Goal: Browse casually

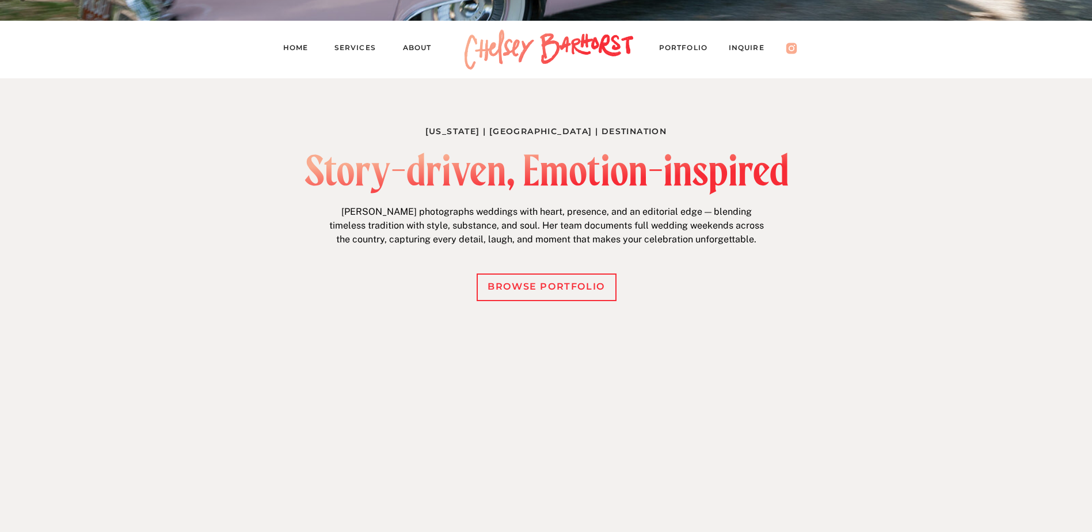
scroll to position [403, 0]
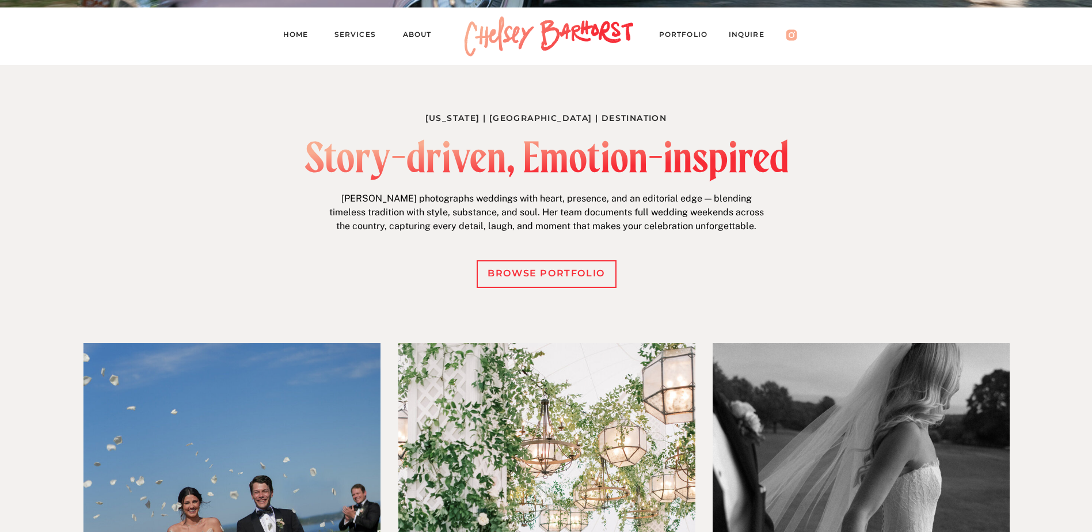
click at [581, 277] on div "browse portfolio" at bounding box center [546, 273] width 128 height 17
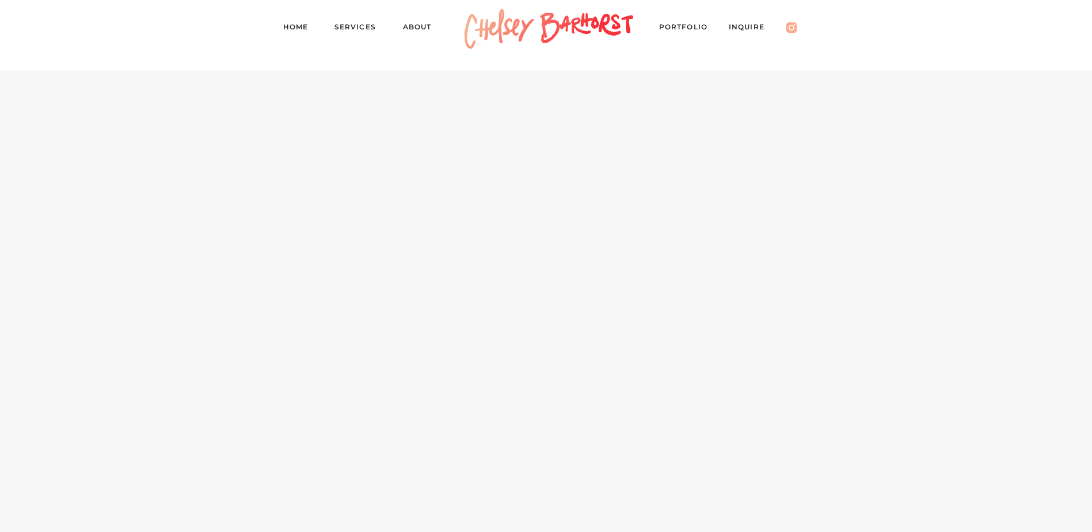
scroll to position [5757, 0]
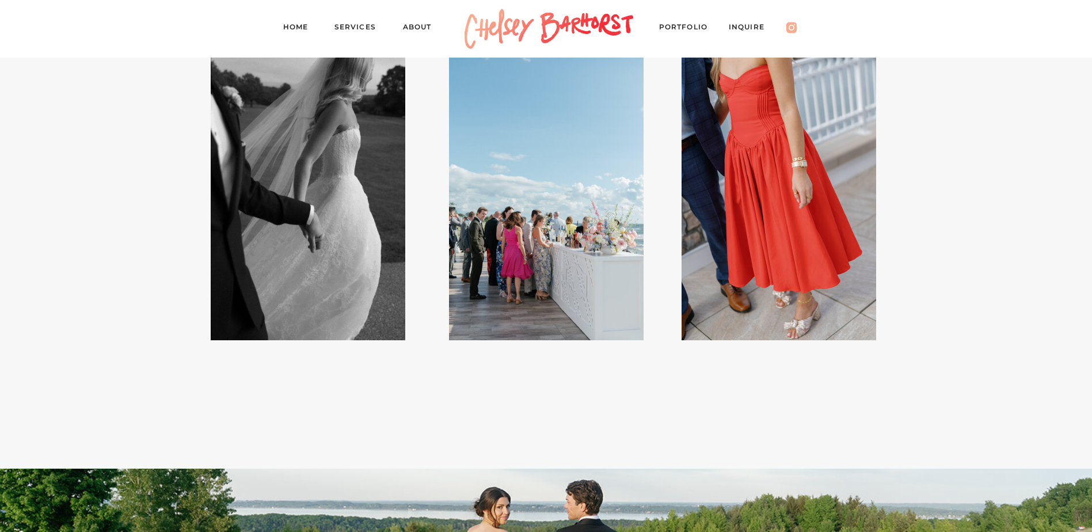
click at [583, 227] on div at bounding box center [546, 194] width 195 height 292
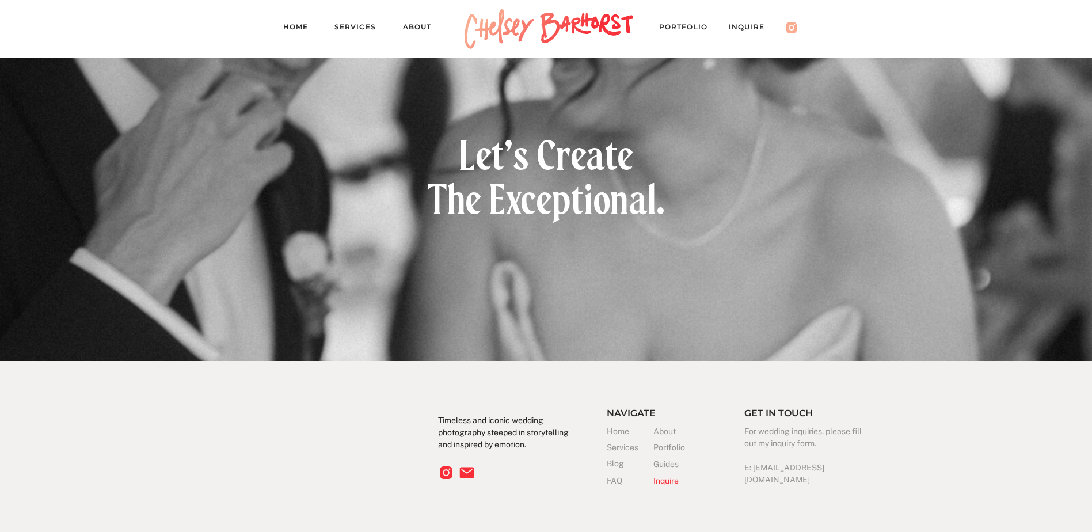
scroll to position [11630, 0]
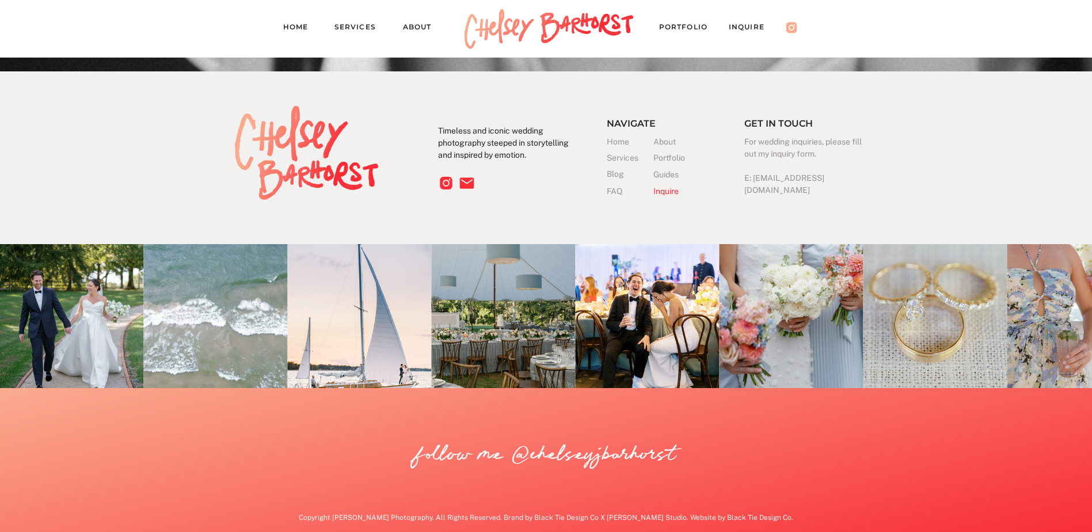
click at [439, 184] on icon at bounding box center [446, 183] width 16 height 16
